Goal: Transaction & Acquisition: Purchase product/service

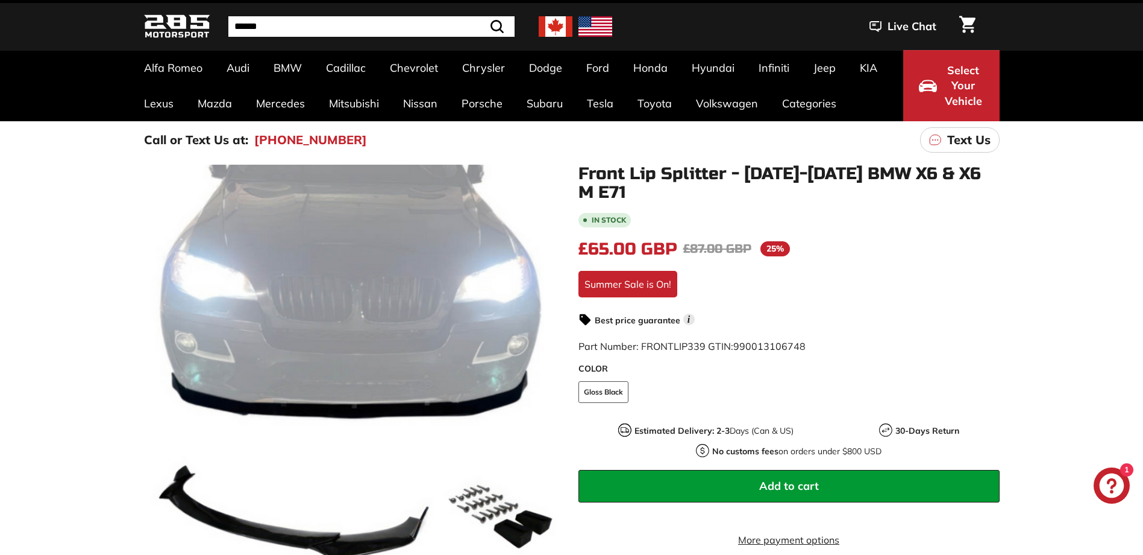
scroll to position [60, 0]
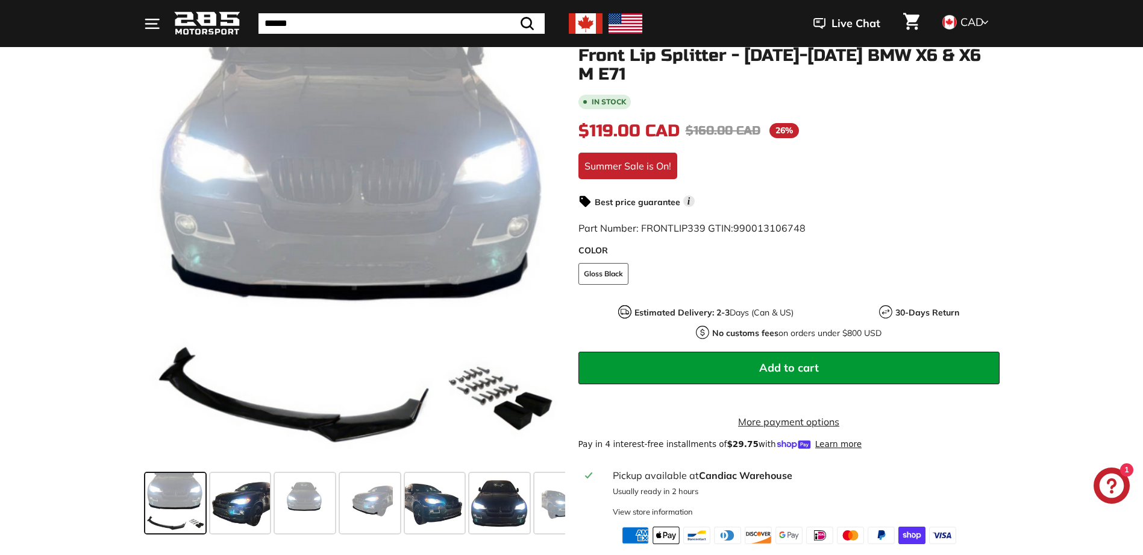
scroll to position [181, 0]
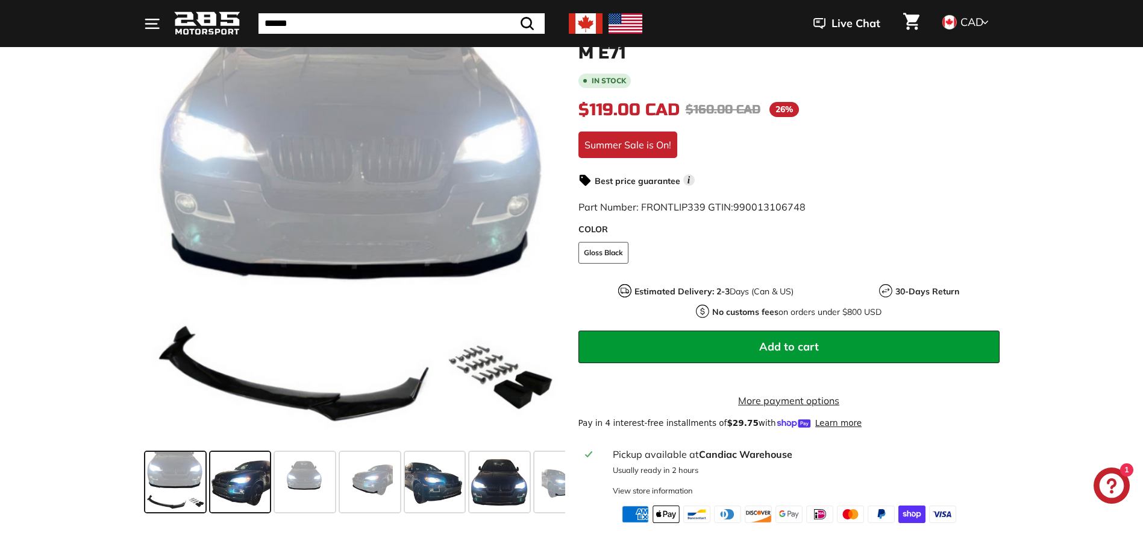
click at [249, 482] on span at bounding box center [240, 481] width 60 height 60
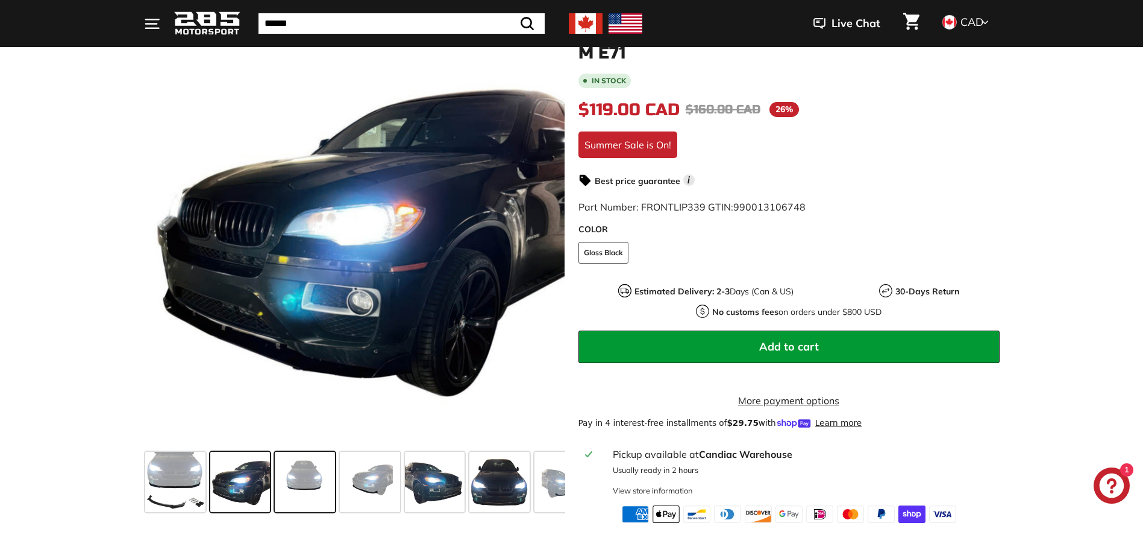
click at [296, 487] on span at bounding box center [305, 481] width 60 height 60
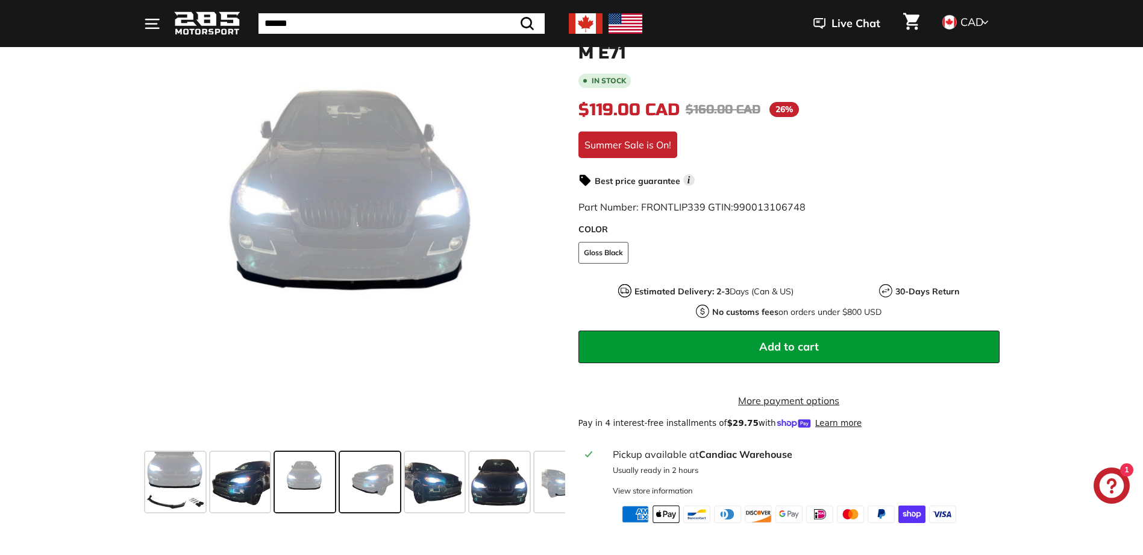
click at [360, 484] on span at bounding box center [370, 481] width 60 height 60
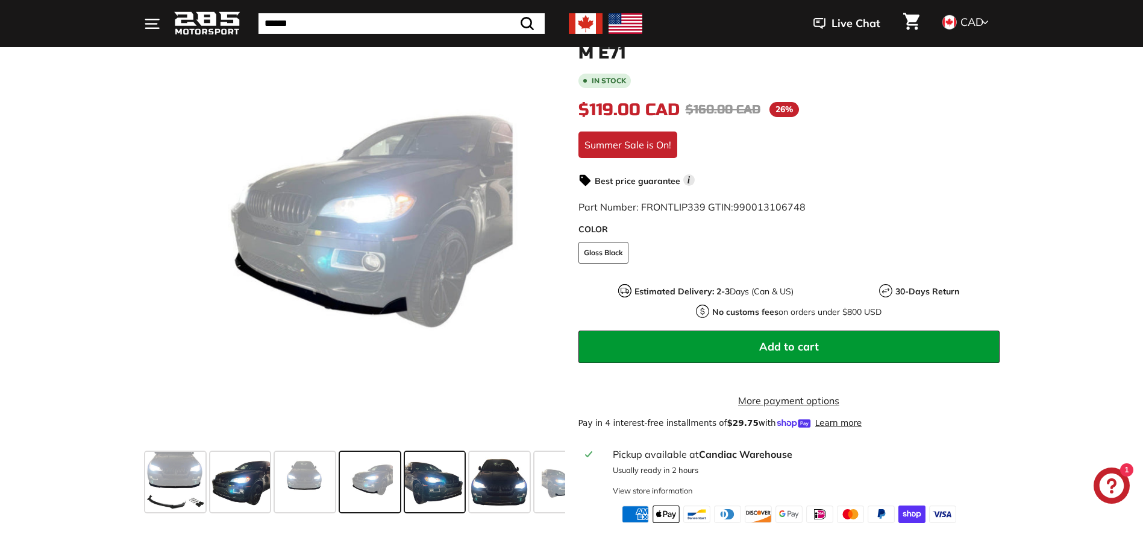
click at [429, 474] on span at bounding box center [435, 481] width 60 height 60
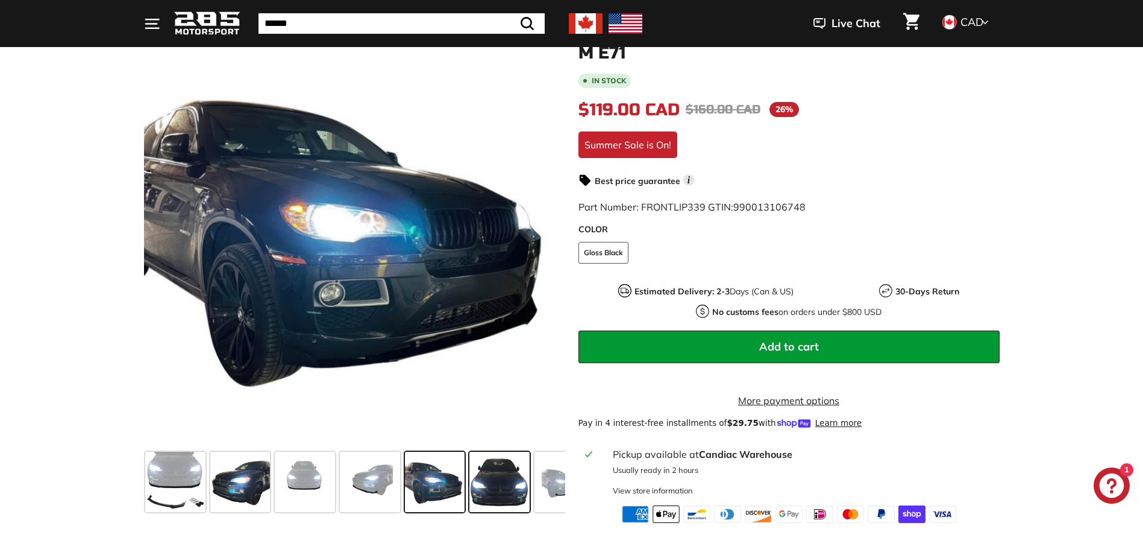
click at [493, 489] on span at bounding box center [500, 481] width 60 height 60
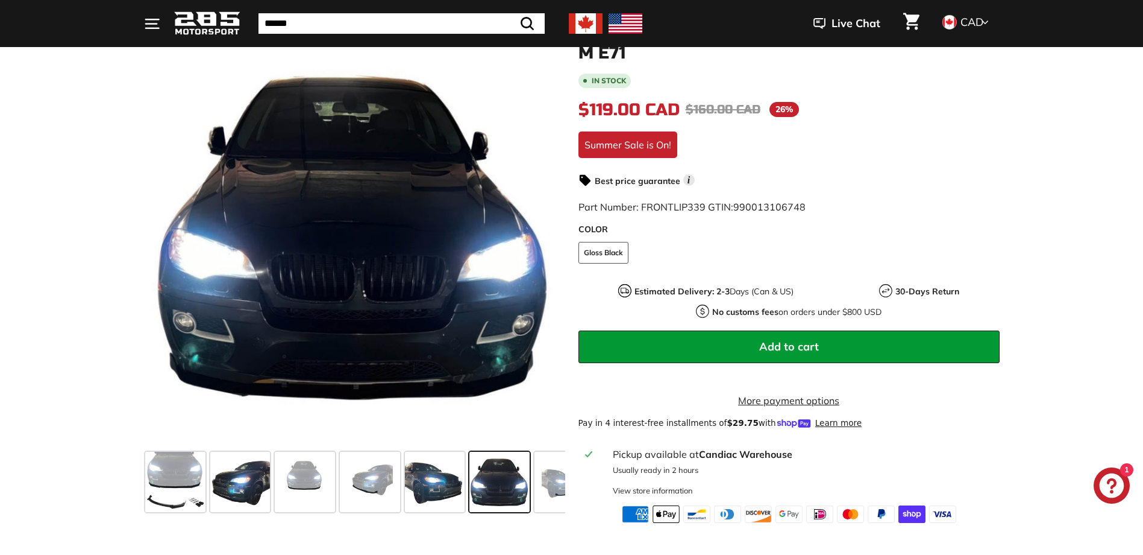
drag, startPoint x: 550, startPoint y: 499, endPoint x: 474, endPoint y: 503, distance: 76.0
click at [474, 503] on div at bounding box center [354, 482] width 421 height 70
click at [544, 492] on span at bounding box center [565, 481] width 60 height 60
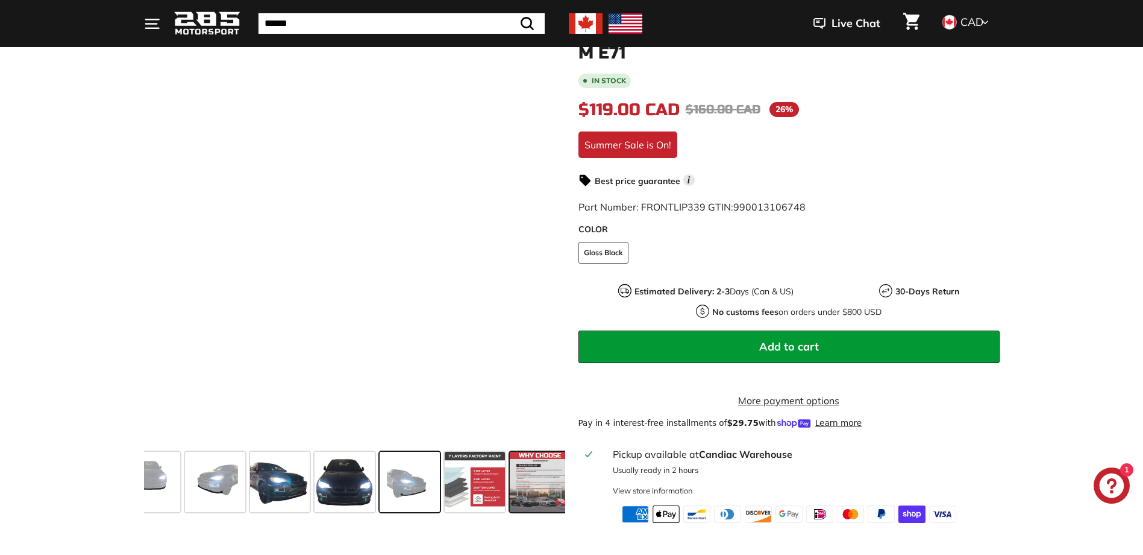
scroll to position [0, 162]
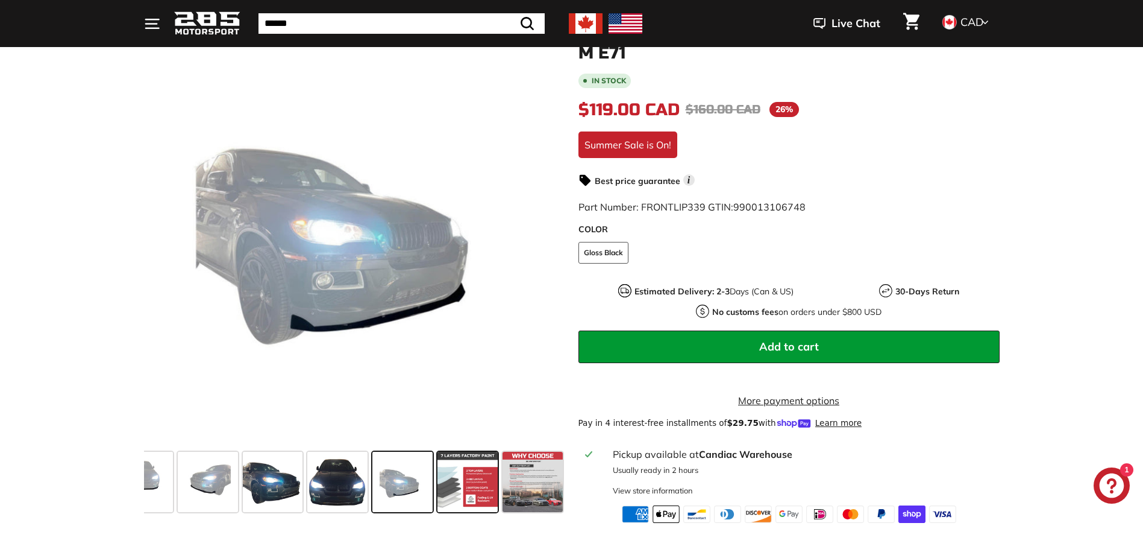
click at [483, 495] on span at bounding box center [468, 481] width 60 height 60
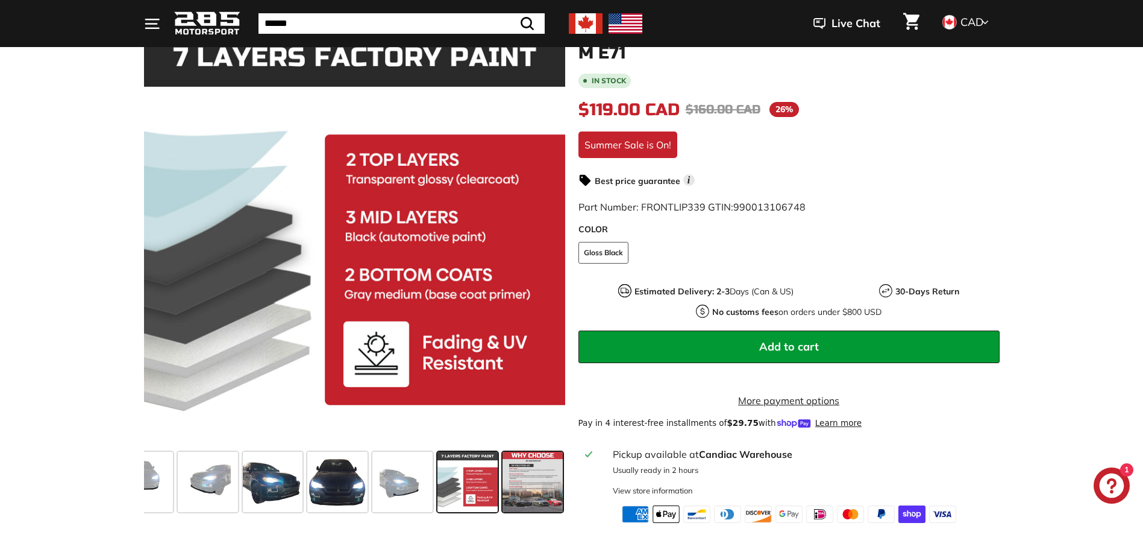
click at [548, 480] on span at bounding box center [533, 481] width 60 height 60
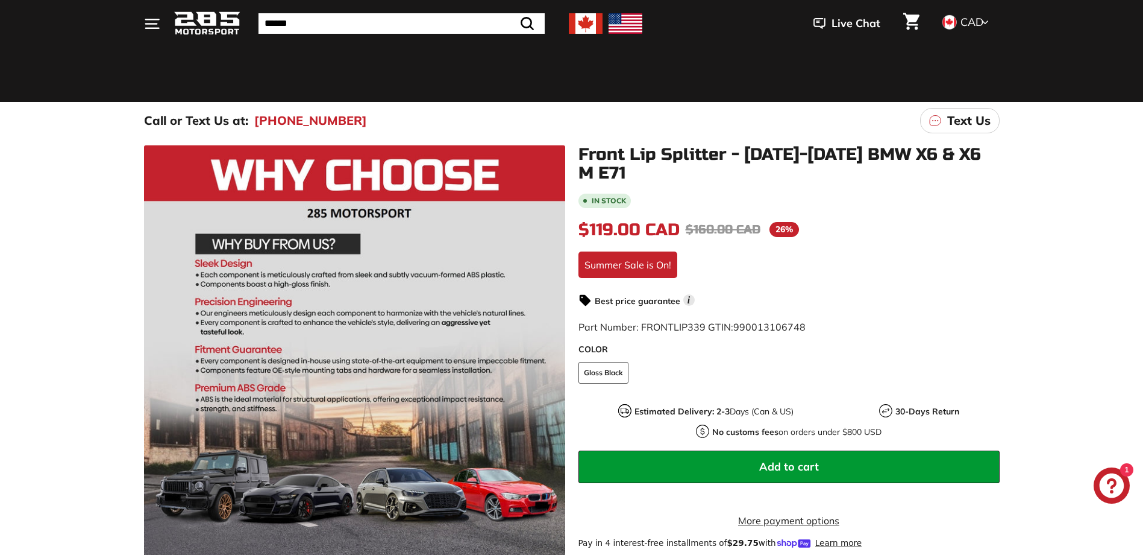
scroll to position [60, 0]
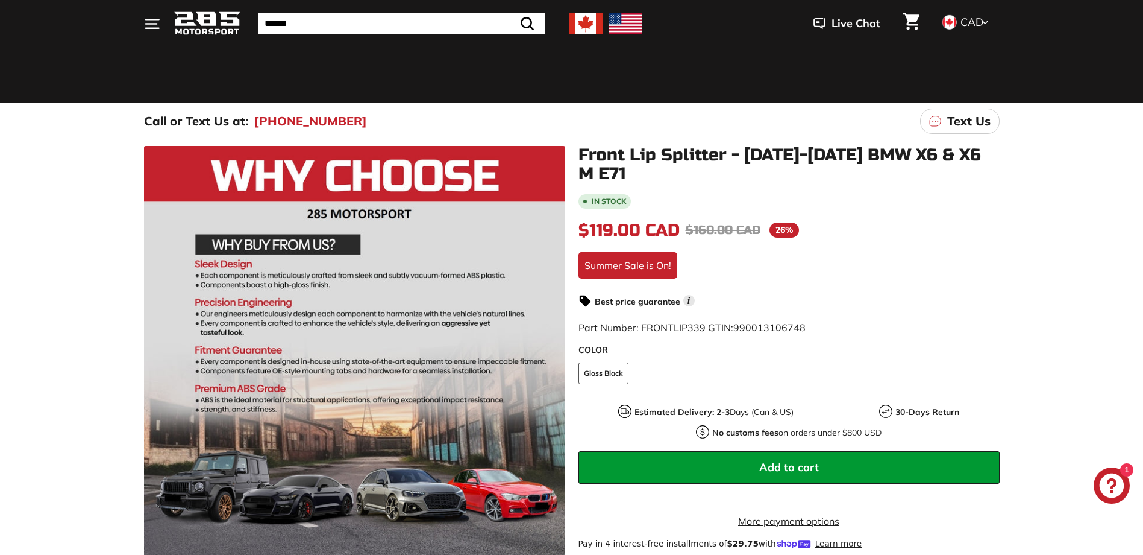
click at [987, 22] on icon at bounding box center [985, 22] width 7 height 11
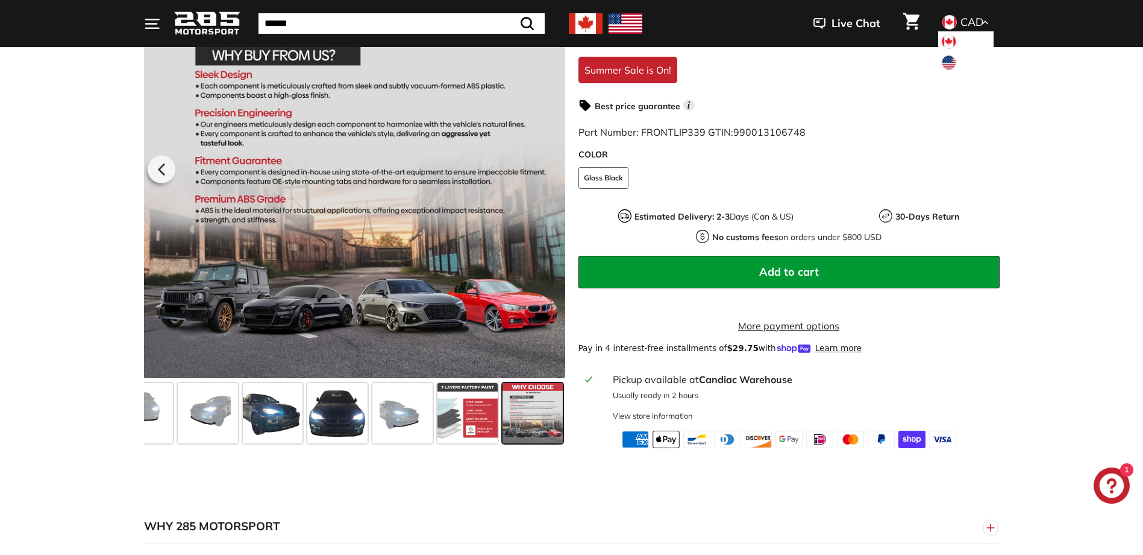
scroll to position [241, 0]
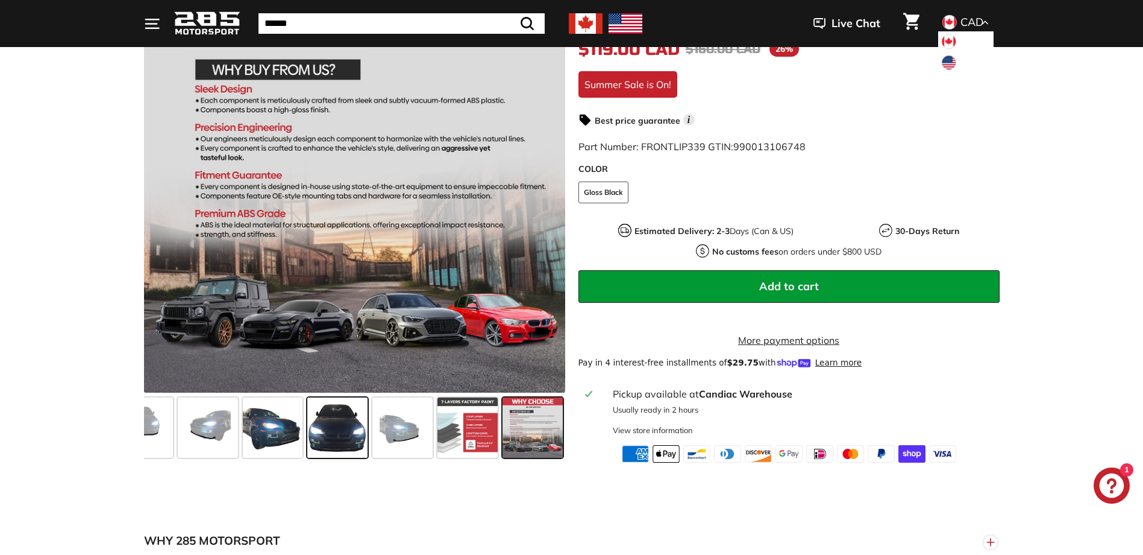
drag, startPoint x: 250, startPoint y: 430, endPoint x: 369, endPoint y: 441, distance: 119.8
click at [369, 441] on div at bounding box center [354, 427] width 421 height 70
click at [247, 437] on span at bounding box center [273, 427] width 60 height 60
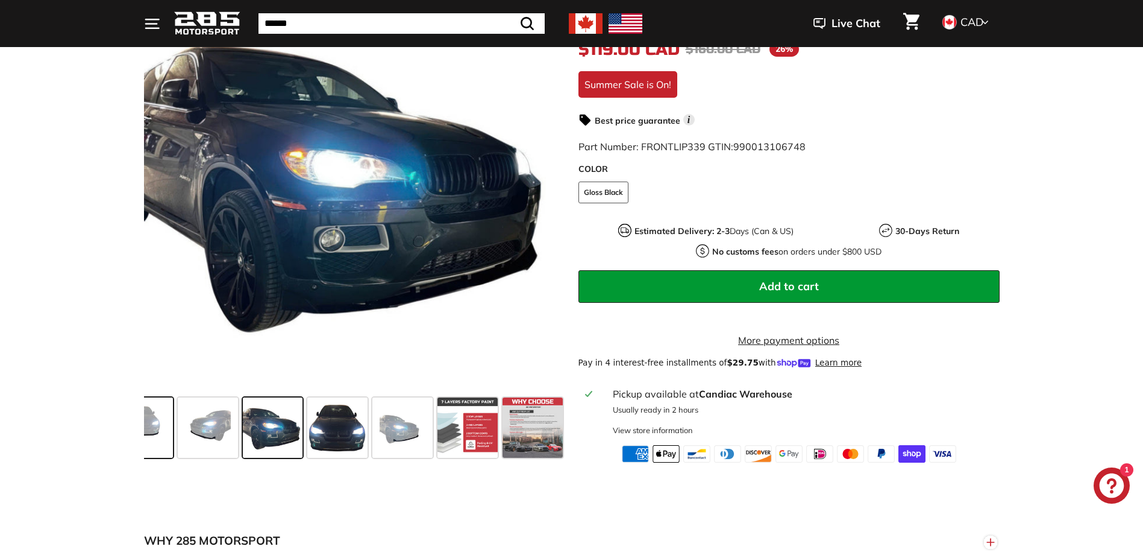
click at [170, 436] on span at bounding box center [143, 427] width 60 height 60
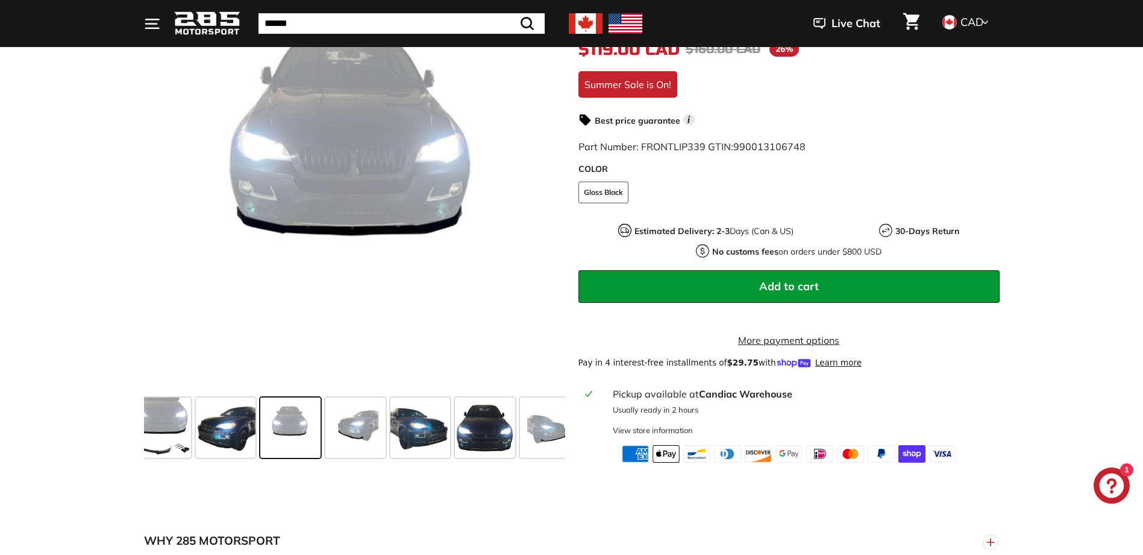
scroll to position [0, 0]
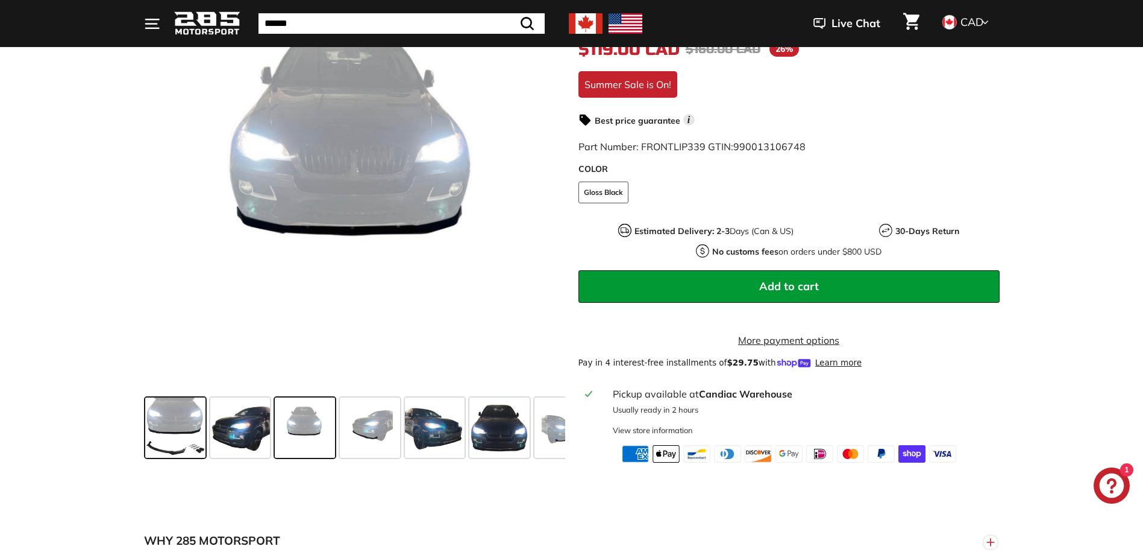
click at [164, 438] on span at bounding box center [175, 427] width 60 height 60
